Goal: Information Seeking & Learning: Understand process/instructions

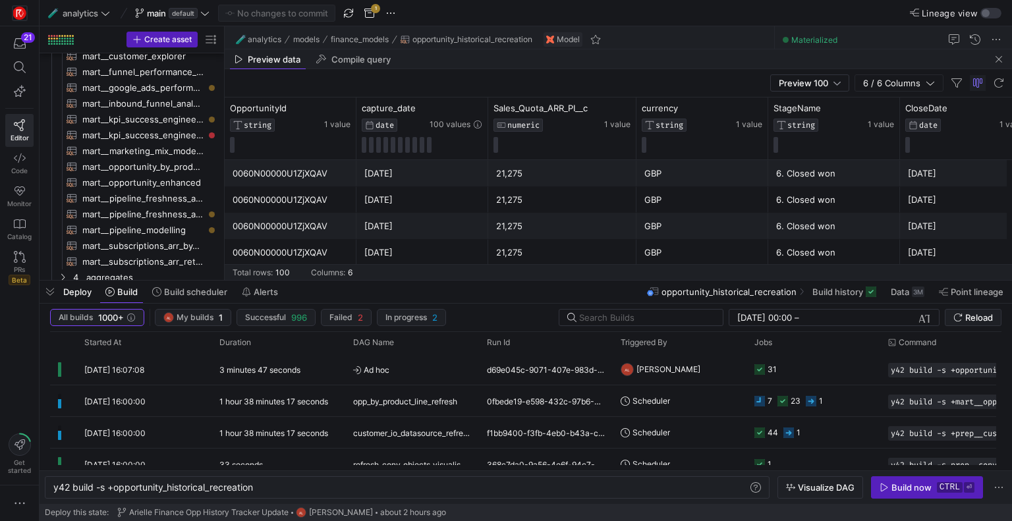
scroll to position [0, 60]
click at [47, 289] on span "button" at bounding box center [50, 292] width 21 height 22
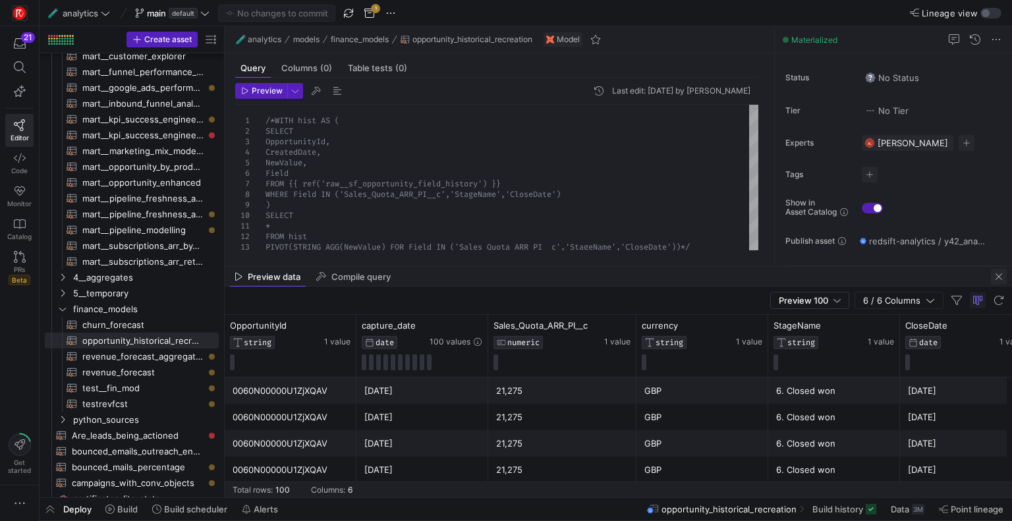
click at [994, 279] on span "button" at bounding box center [999, 277] width 16 height 16
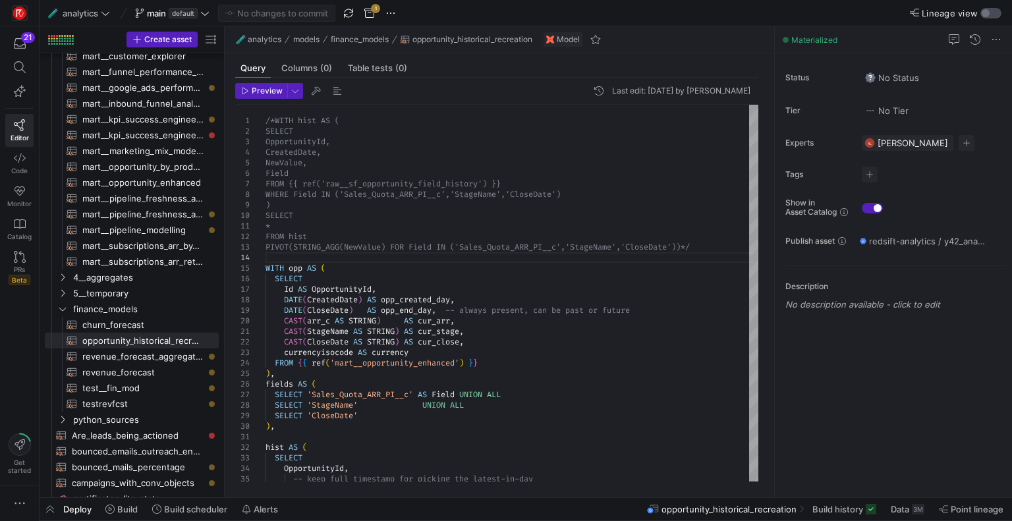
click at [991, 13] on div "button" at bounding box center [991, 13] width 21 height 11
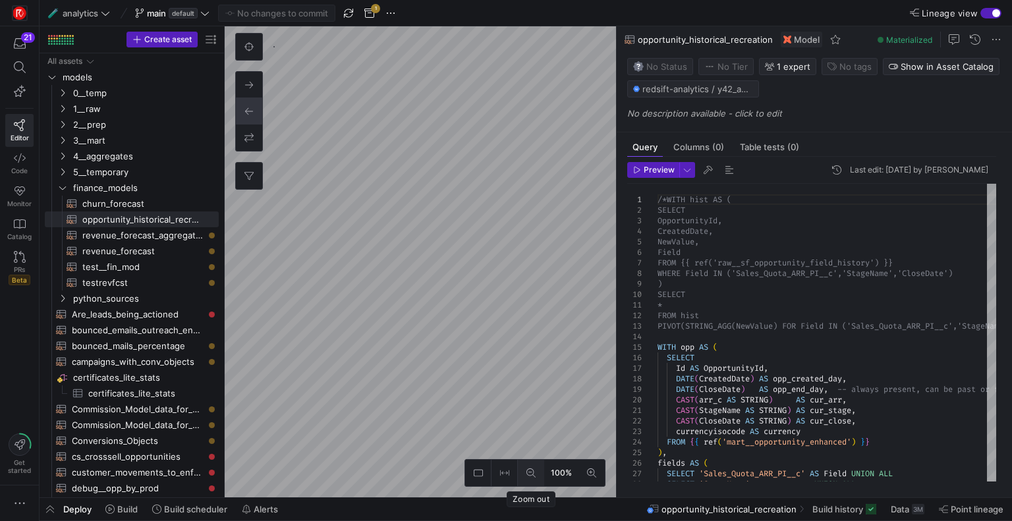
click at [527, 471] on icon at bounding box center [531, 473] width 9 height 9
click at [987, 12] on div "button" at bounding box center [991, 13] width 21 height 11
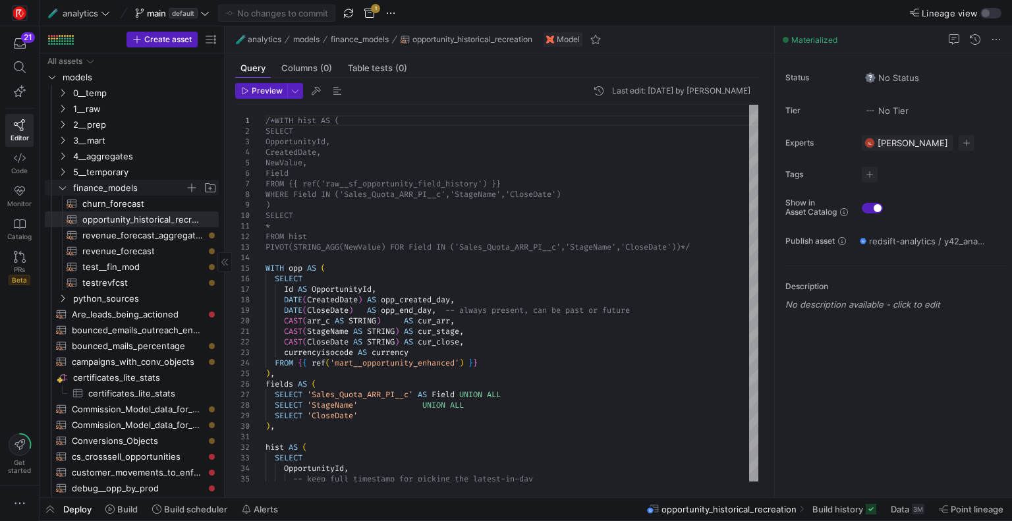
click at [63, 186] on icon "Press SPACE to select this row." at bounding box center [62, 188] width 9 height 8
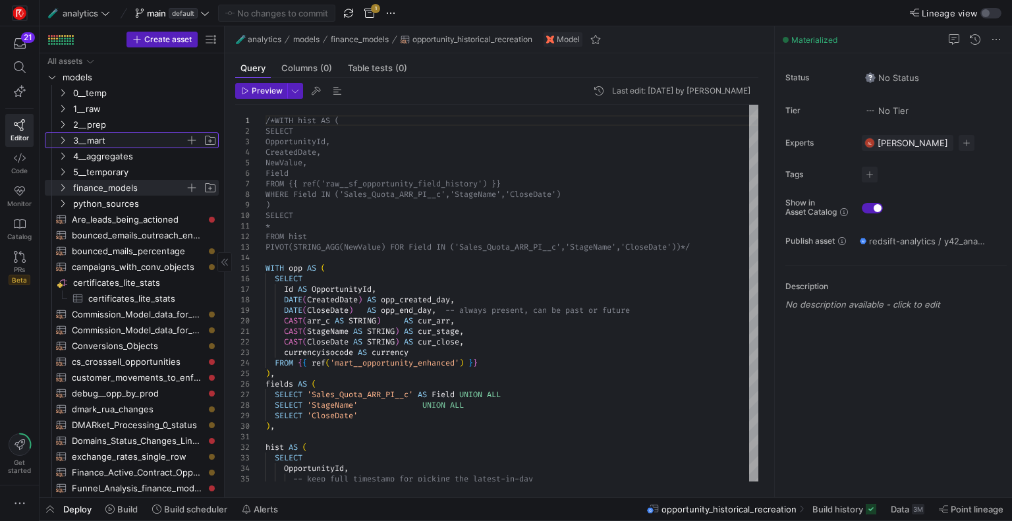
click at [63, 139] on icon "Press SPACE to select this row." at bounding box center [62, 140] width 3 height 7
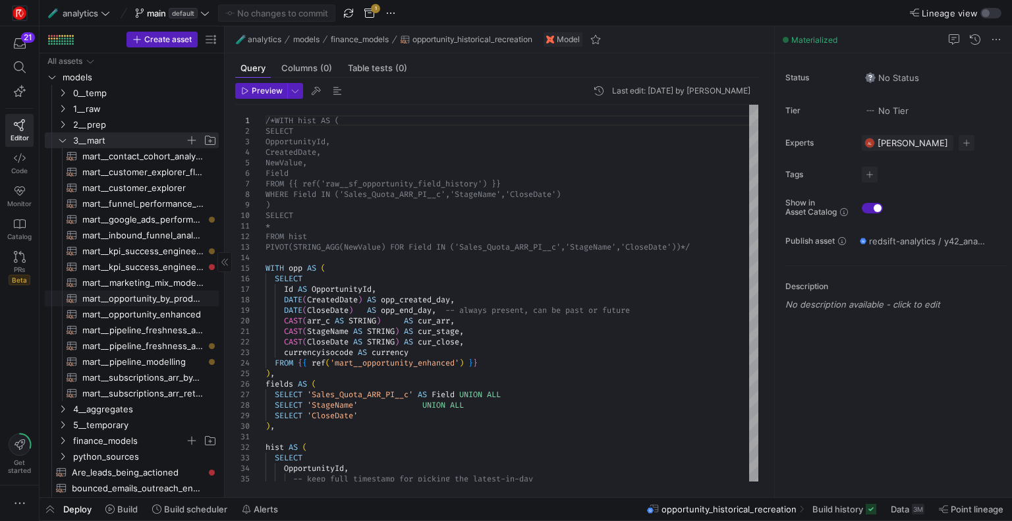
click at [116, 292] on span "mart__opportunity_by_product_line​​​​​​​​​​" at bounding box center [142, 298] width 121 height 15
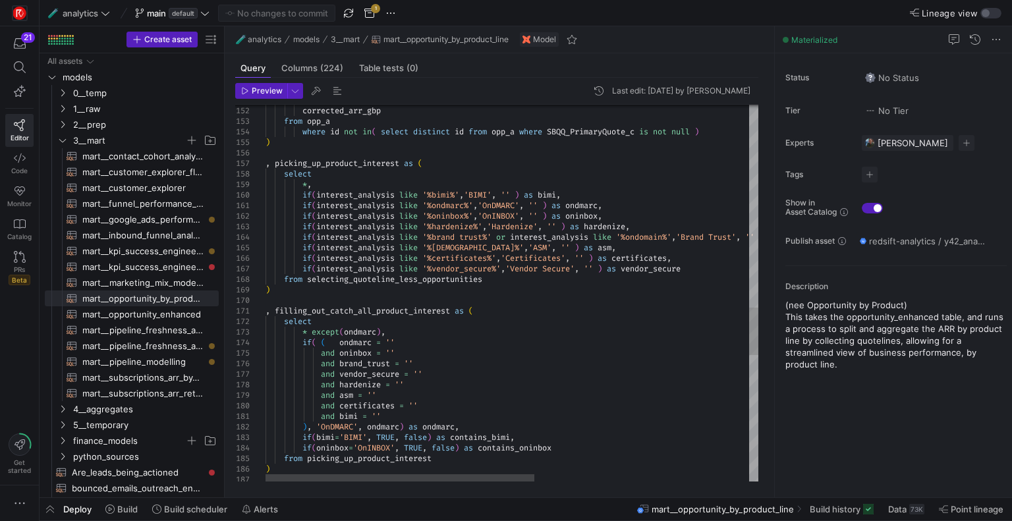
type textarea ", filling_out_catch_all_product_interest as ( select * except(ondmarc), if( ( o…"
